Goal: Complete application form

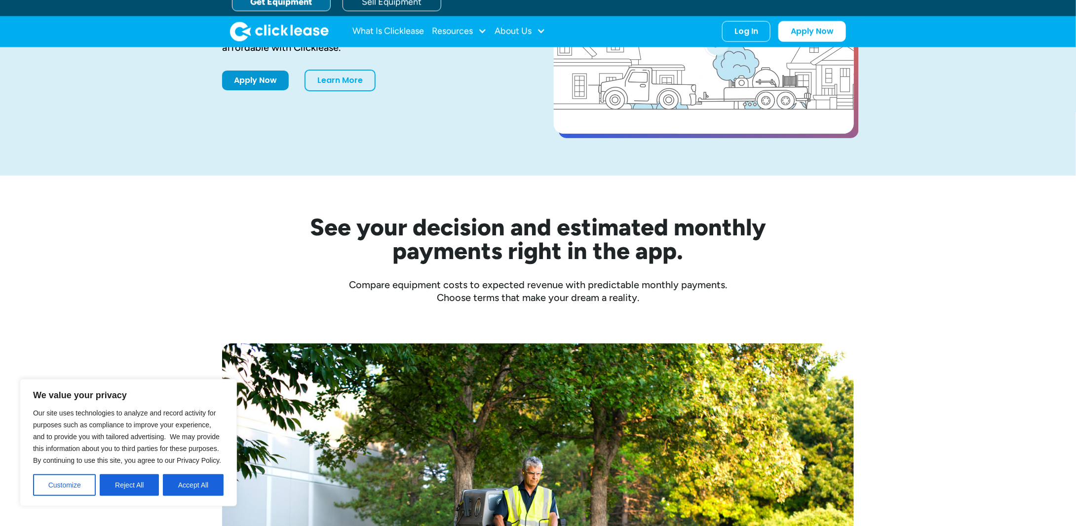
scroll to position [247, 0]
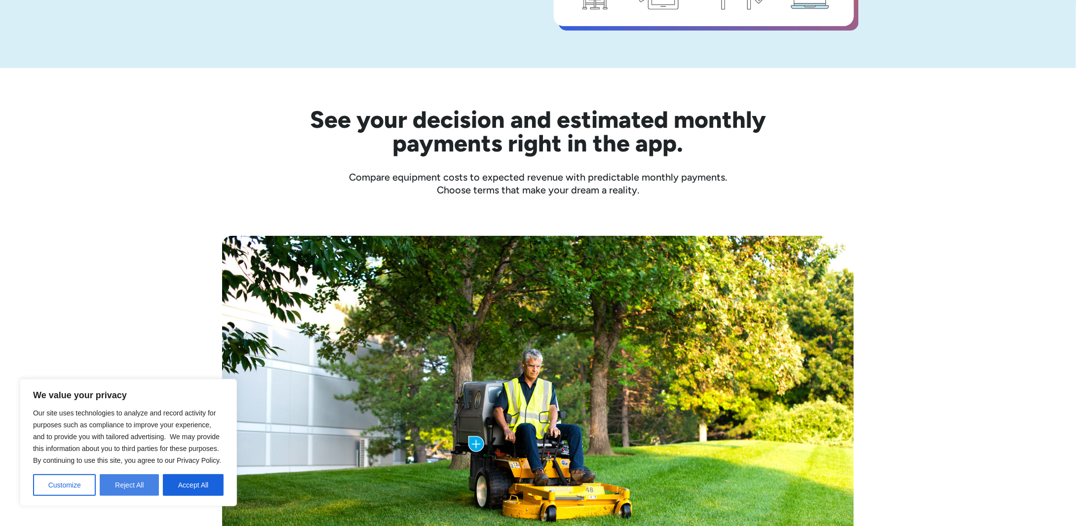
click at [120, 484] on button "Reject All" at bounding box center [129, 485] width 59 height 22
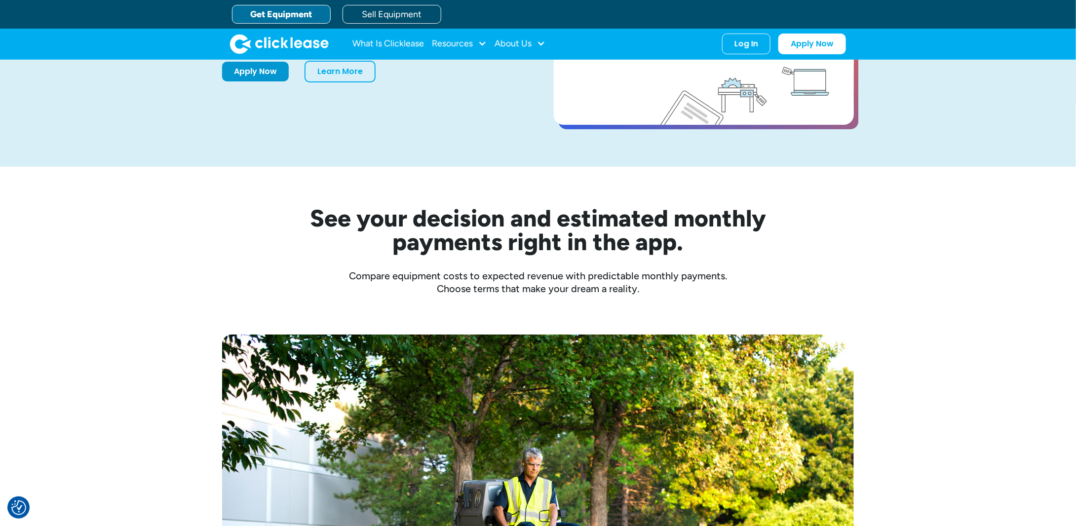
scroll to position [0, 0]
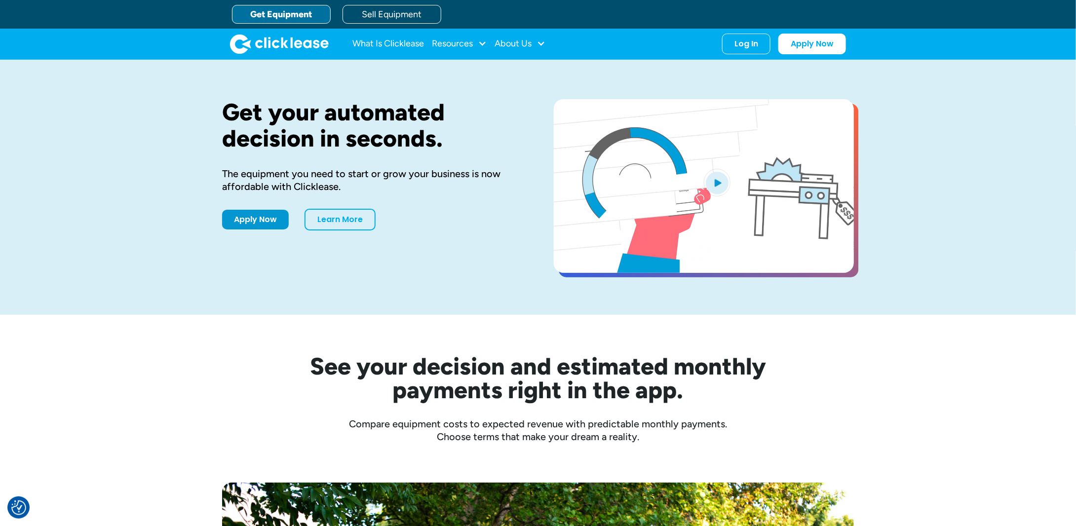
click at [263, 226] on div "Apply Now Learn More" at bounding box center [372, 220] width 300 height 22
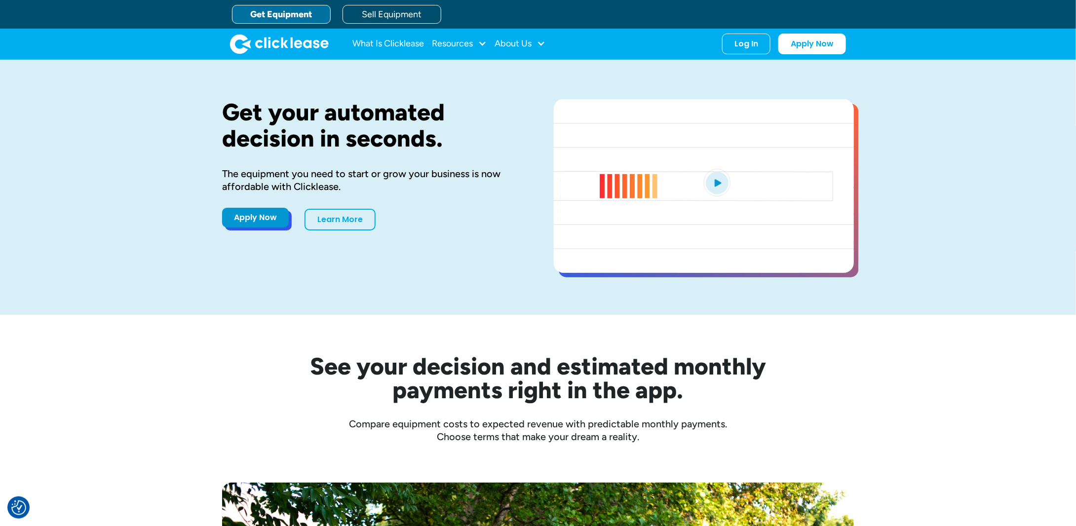
click at [248, 227] on div "Apply Now Learn More" at bounding box center [372, 220] width 300 height 22
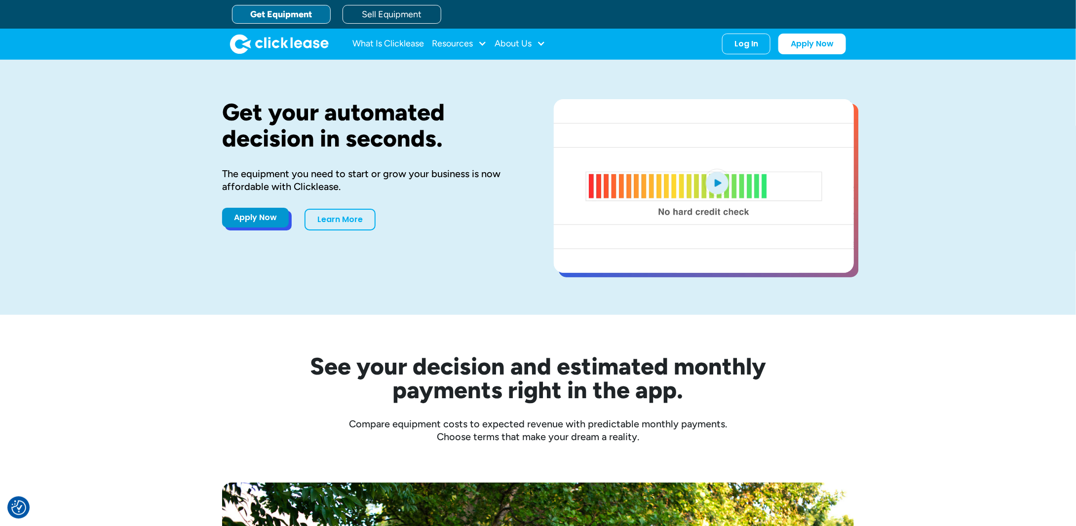
click at [265, 219] on link "Apply Now" at bounding box center [255, 218] width 67 height 20
